Goal: Check status: Check status

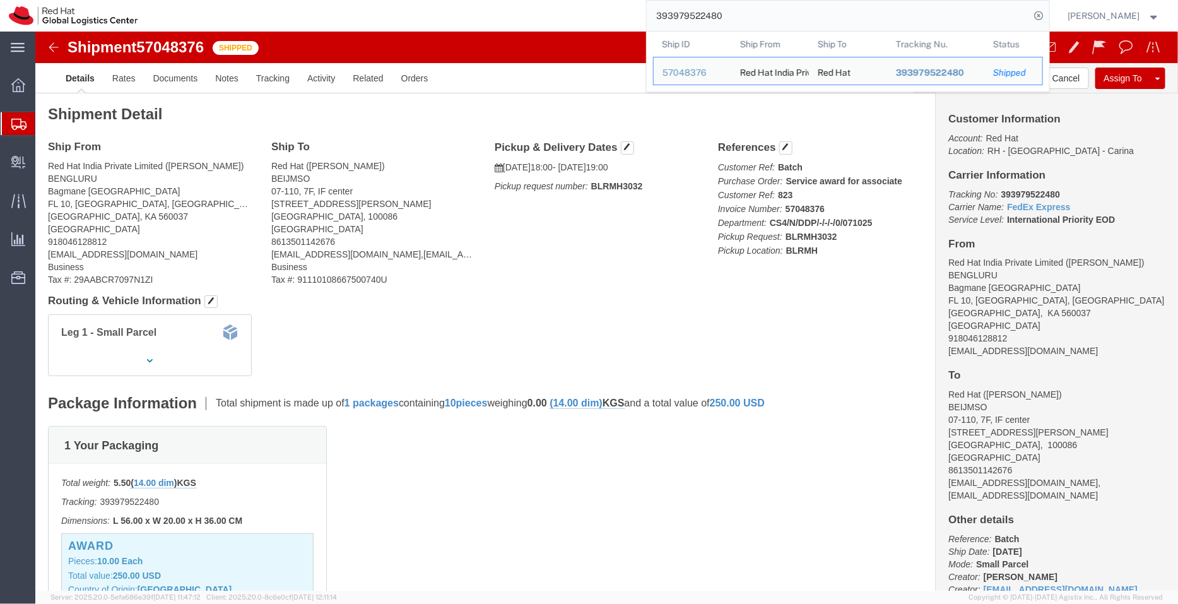
click at [0, 0] on span "Shipment Manager" at bounding box center [0, 0] width 0 height 0
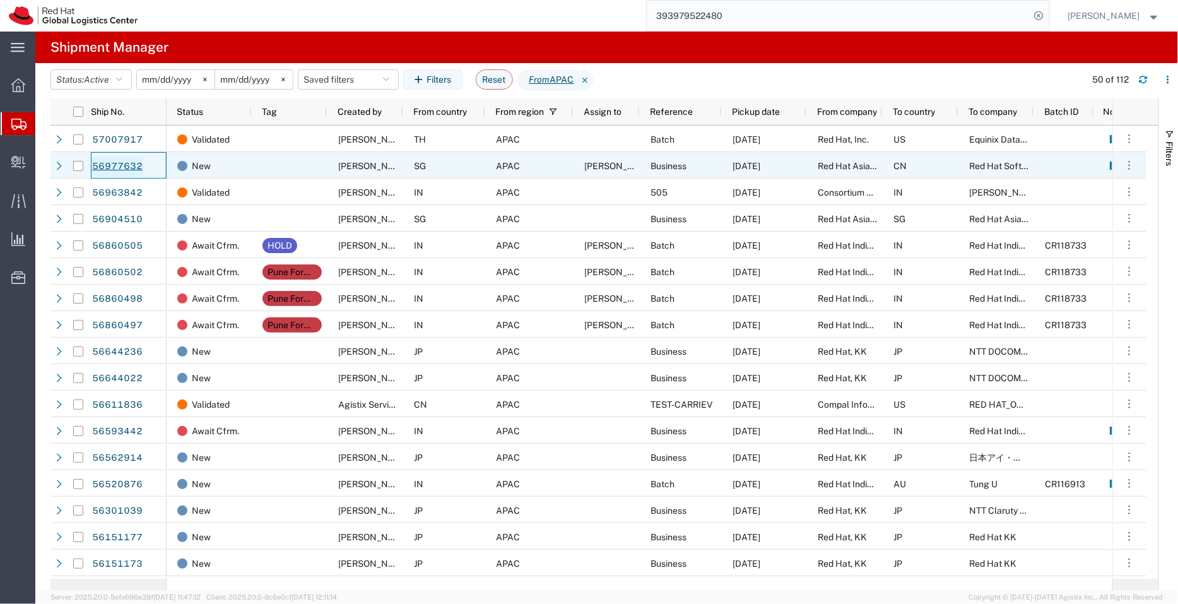
click at [128, 163] on link "56977632" at bounding box center [117, 166] width 52 height 20
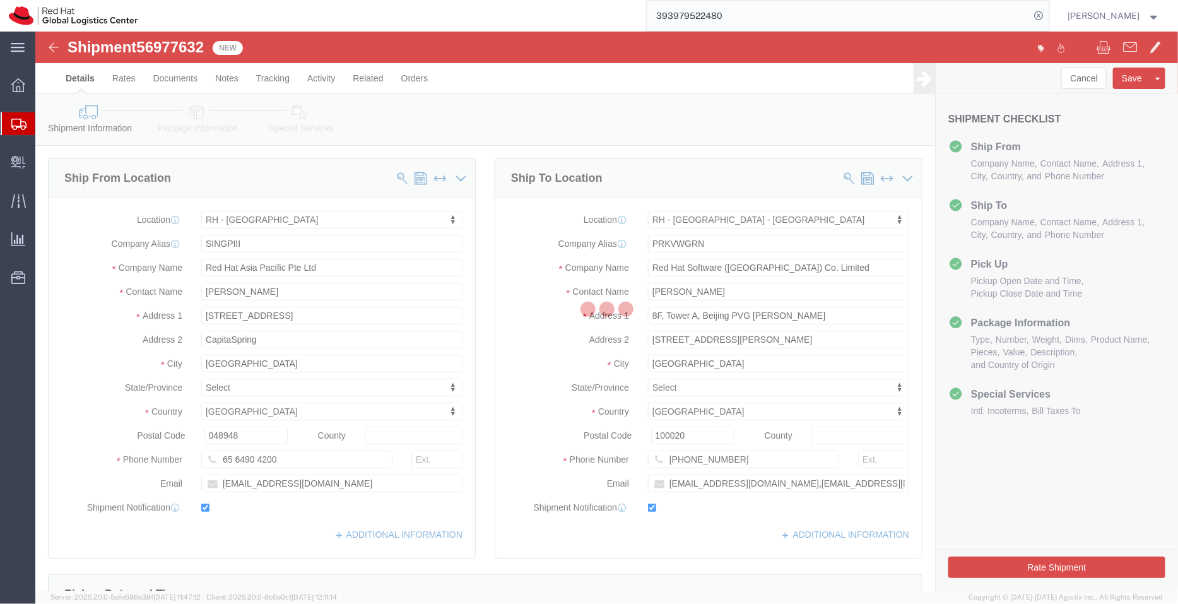
select select "51051"
select select "38006"
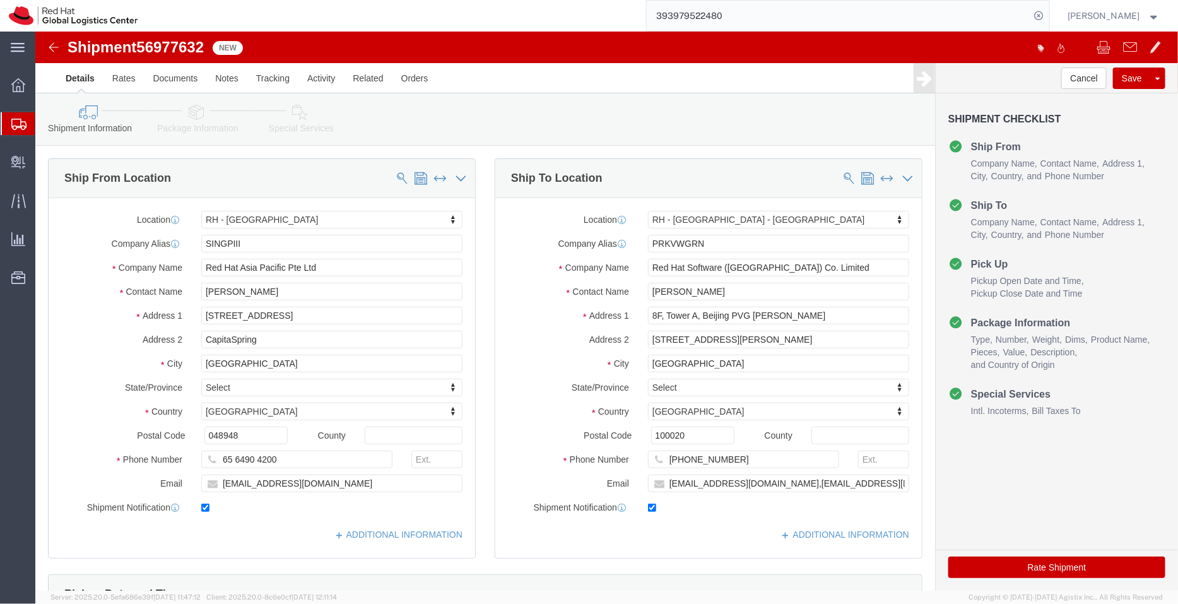
drag, startPoint x: 230, startPoint y: 269, endPoint x: 147, endPoint y: 250, distance: 84.8
click div "Location [GEOGRAPHIC_DATA] - [GEOGRAPHIC_DATA] My Profile Location [GEOGRAPHIC_…"
click input "[PERSON_NAME]"
drag, startPoint x: 218, startPoint y: 262, endPoint x: 132, endPoint y: 257, distance: 86.6
click div "Contact Name [PERSON_NAME]"
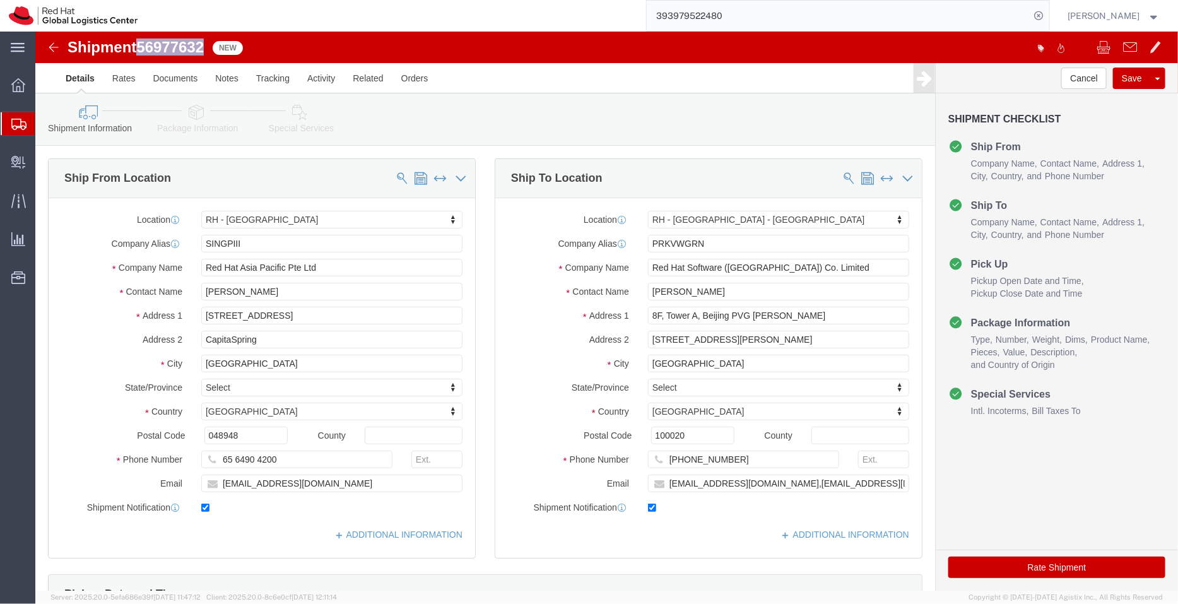
drag, startPoint x: 173, startPoint y: 10, endPoint x: 107, endPoint y: 16, distance: 66.5
click div "Shipment 56977632 New"
copy span "56977632"
drag, startPoint x: 677, startPoint y: 262, endPoint x: 518, endPoint y: 241, distance: 160.3
click div "Location [GEOGRAPHIC_DATA] - [GEOGRAPHIC_DATA] - [GEOGRAPHIC_DATA] Green My Pro…"
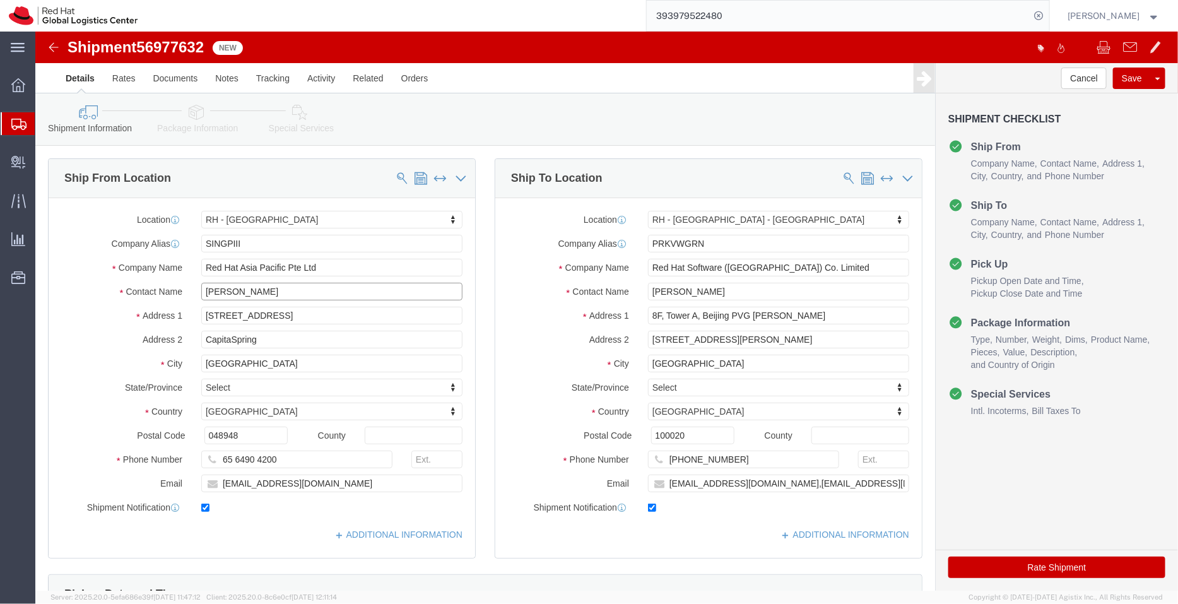
drag, startPoint x: 223, startPoint y: 265, endPoint x: 119, endPoint y: 244, distance: 106.1
click div "Location [GEOGRAPHIC_DATA] - [GEOGRAPHIC_DATA] My Profile Location [GEOGRAPHIC_…"
click icon
